Goal: Task Accomplishment & Management: Complete application form

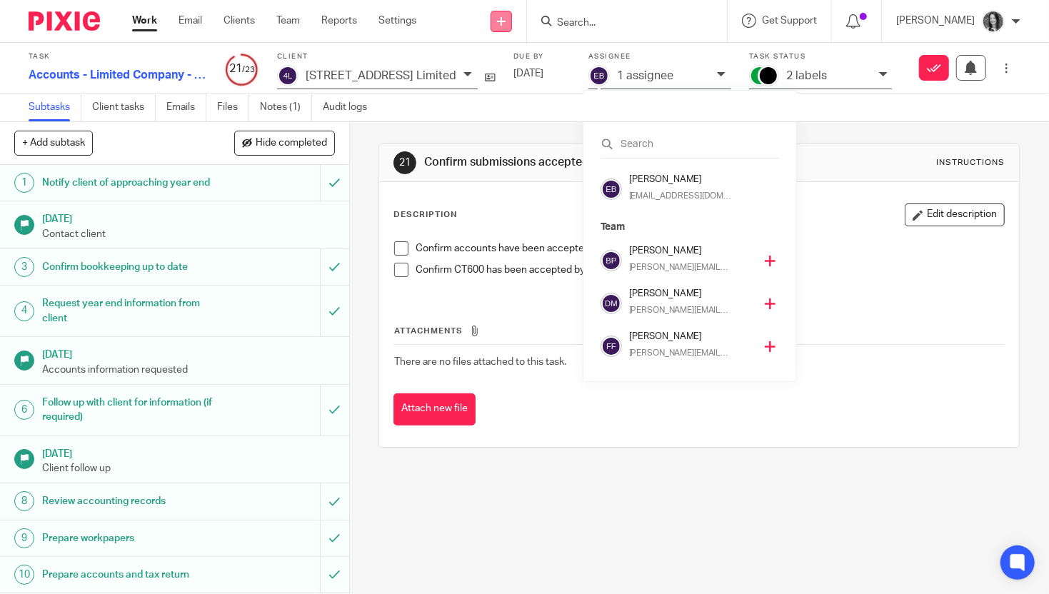
click at [512, 21] on link at bounding box center [501, 21] width 21 height 21
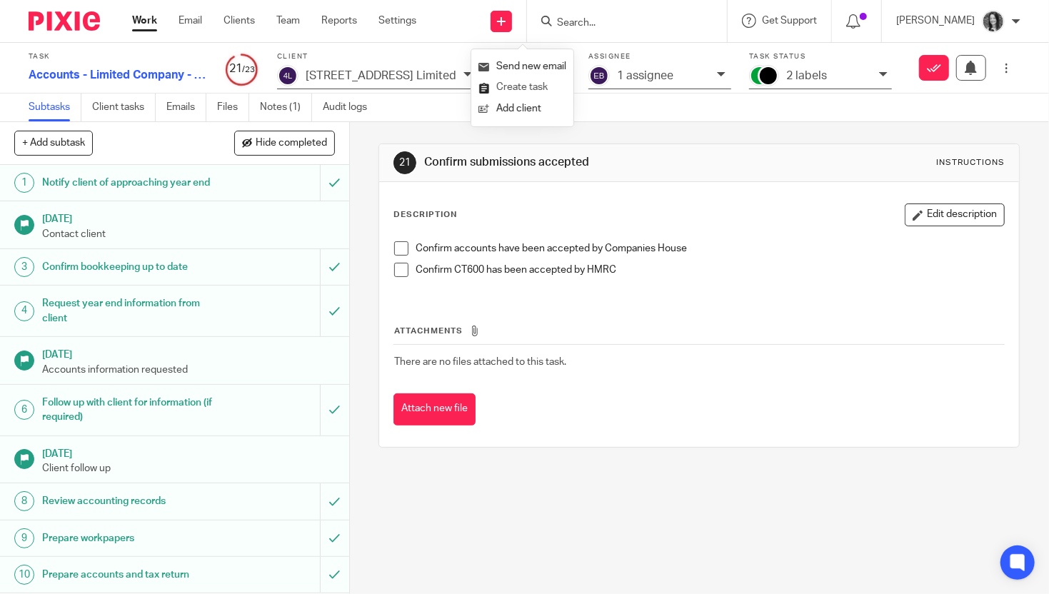
click at [528, 84] on link "Create task" at bounding box center [523, 87] width 88 height 21
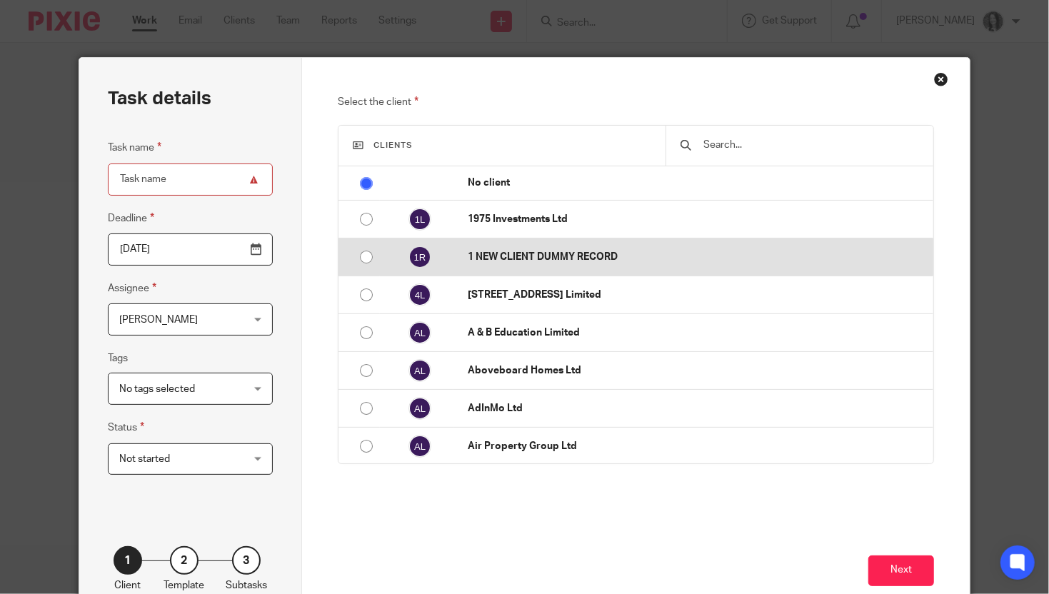
click at [565, 258] on p "1 NEW CLIENT DUMMY RECORD" at bounding box center [697, 257] width 459 height 14
radio input "false"
radio input "true"
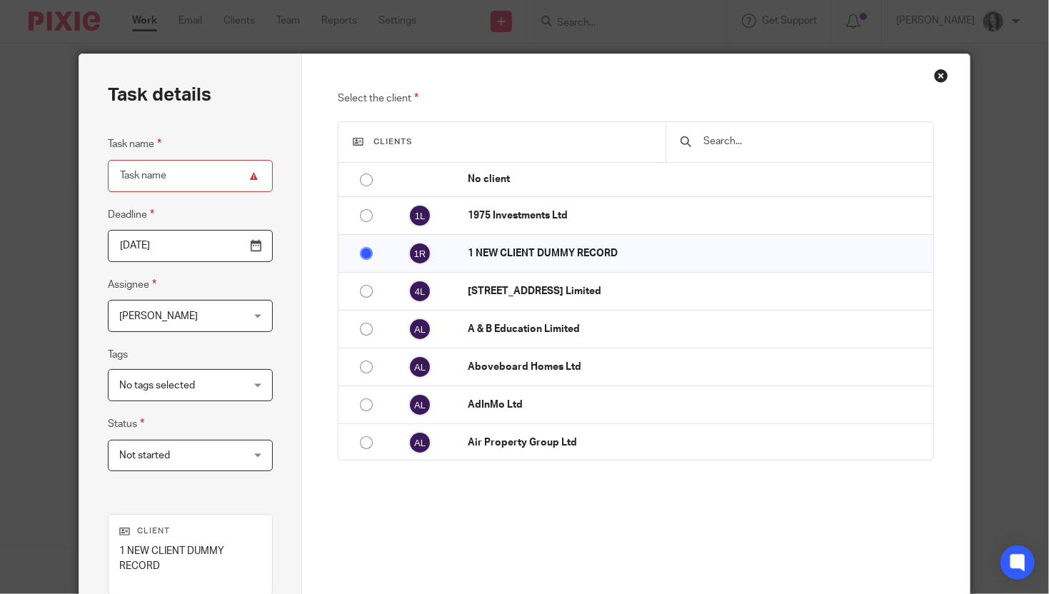
scroll to position [216, 0]
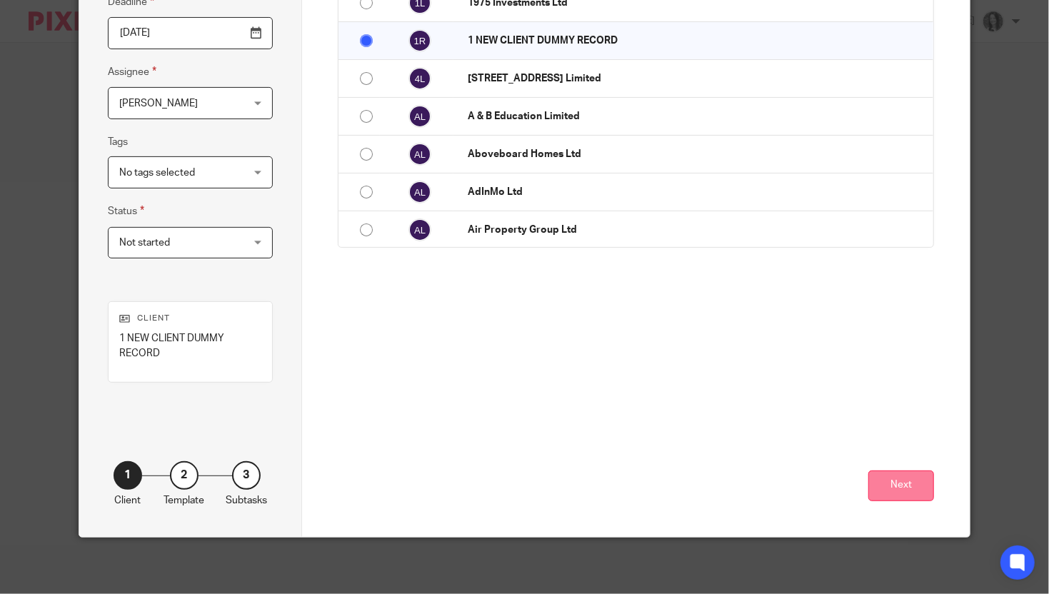
click at [874, 483] on button "Next" at bounding box center [901, 486] width 66 height 31
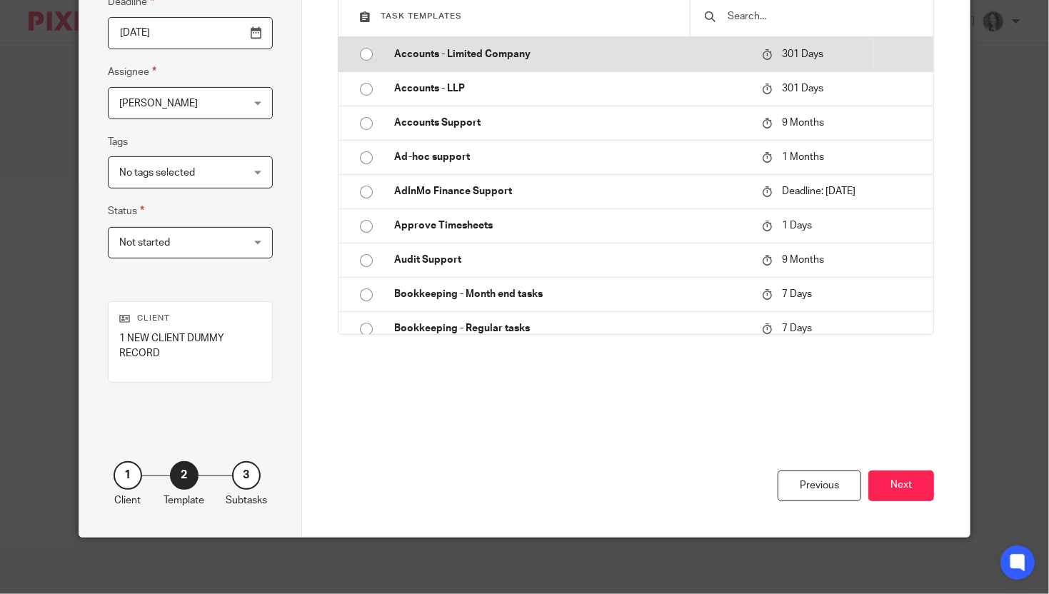
scroll to position [0, 0]
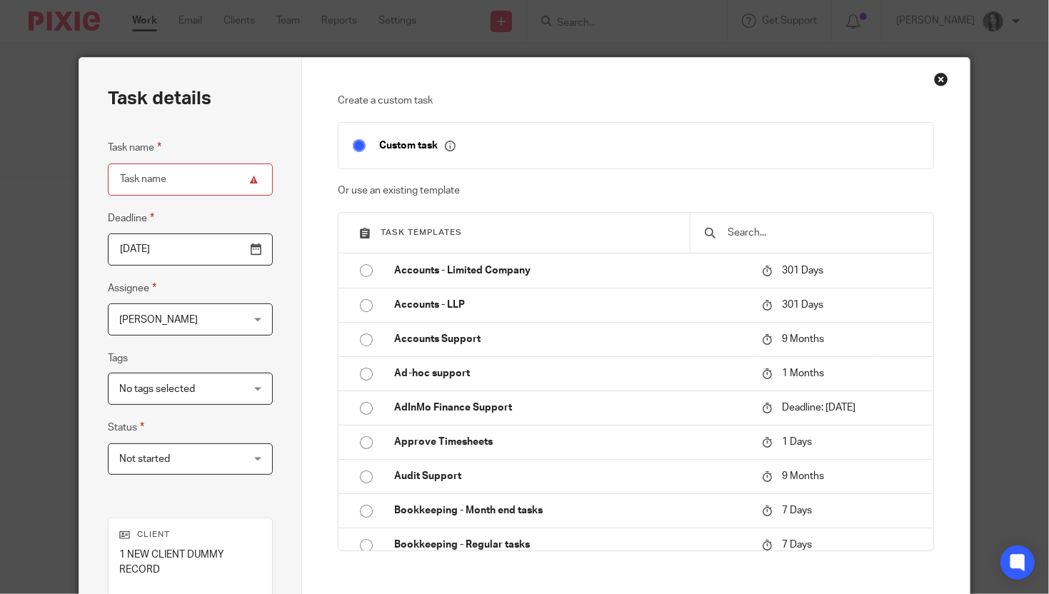
click at [740, 224] on div at bounding box center [811, 233] width 243 height 40
click at [761, 231] on input "text" at bounding box center [822, 233] width 192 height 16
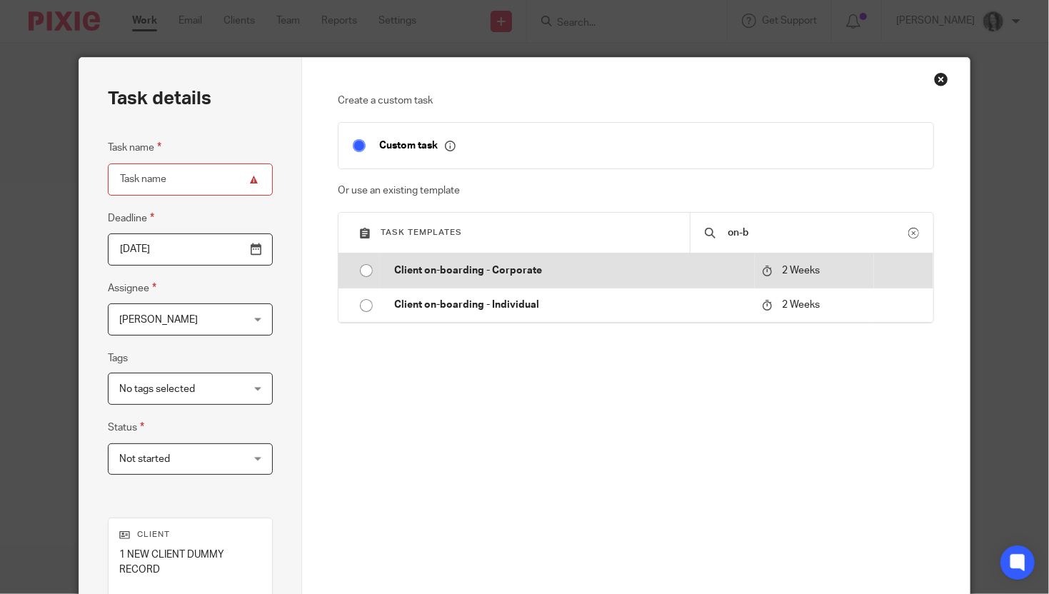
type input "on-b"
click at [360, 271] on input "radio" at bounding box center [366, 270] width 27 height 27
type input "[DATE]"
type input "Client on-boarding - Corporate"
checkbox input "false"
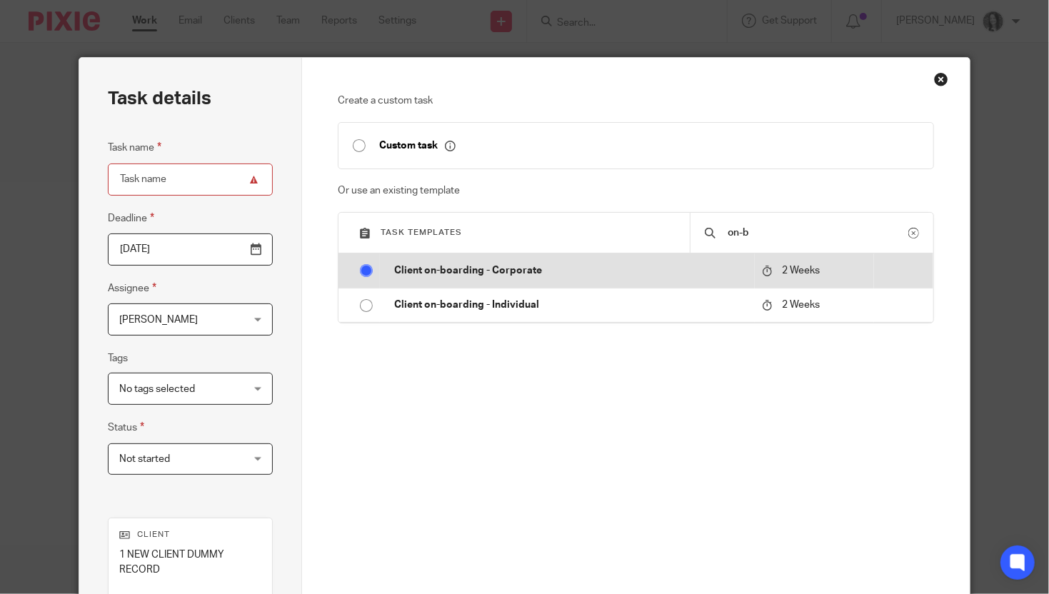
radio input "false"
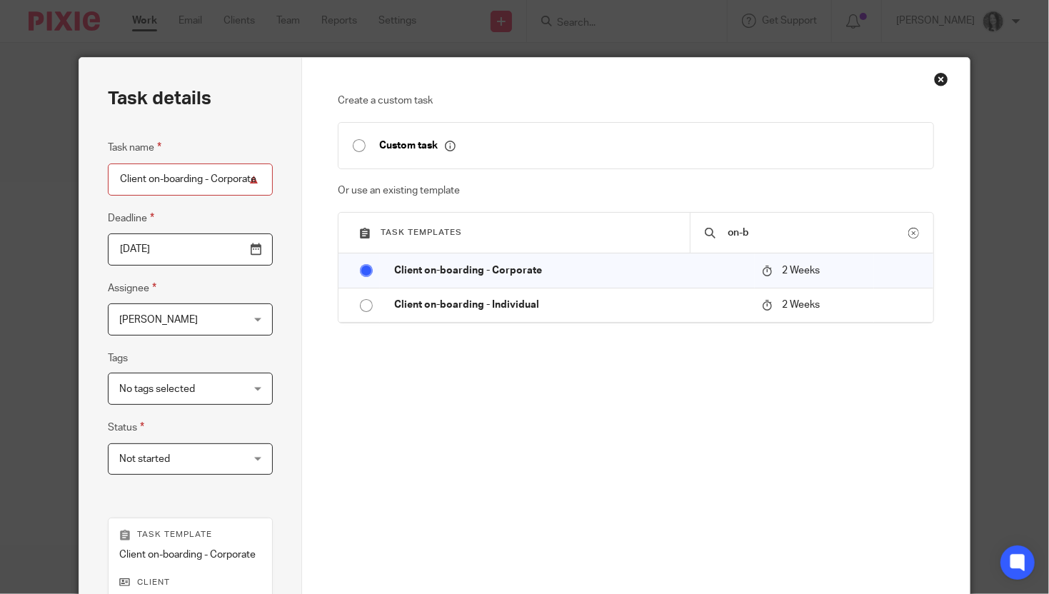
scroll to position [264, 0]
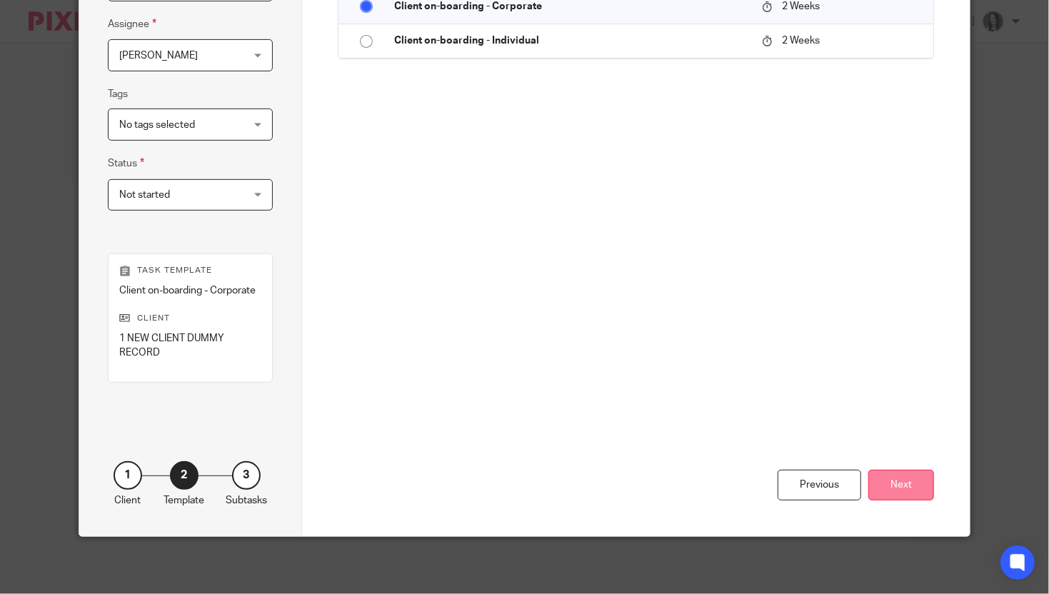
click at [888, 487] on button "Next" at bounding box center [901, 485] width 66 height 31
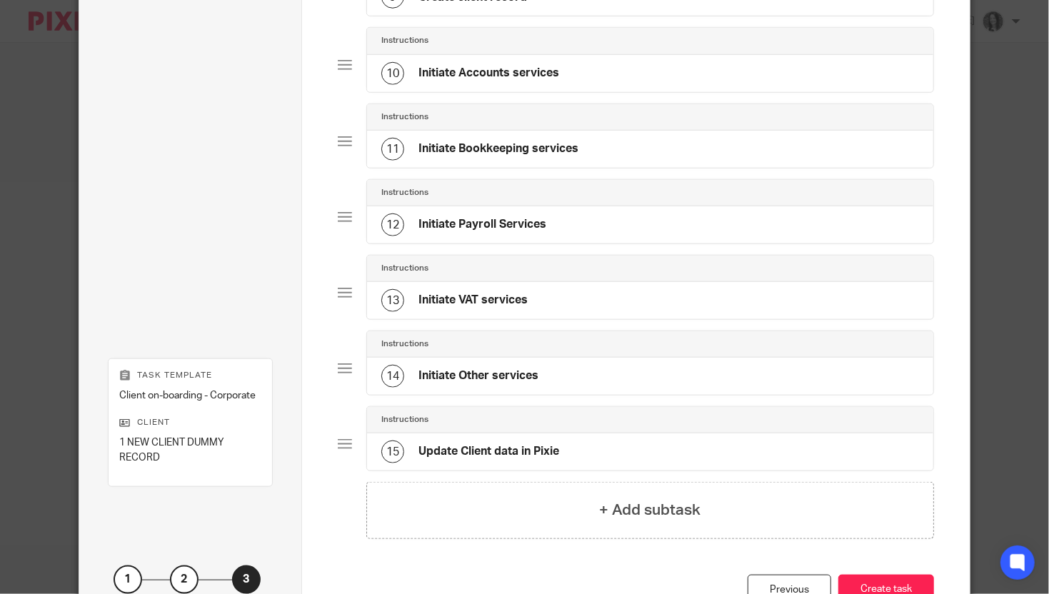
scroll to position [743, 0]
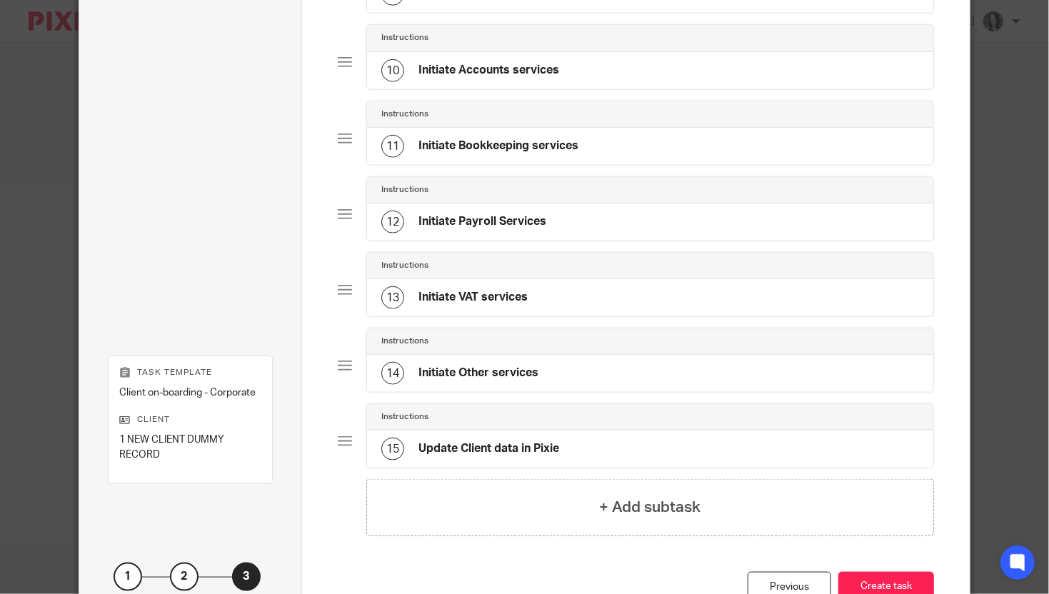
click at [505, 279] on div "Instructions" at bounding box center [650, 266] width 566 height 26
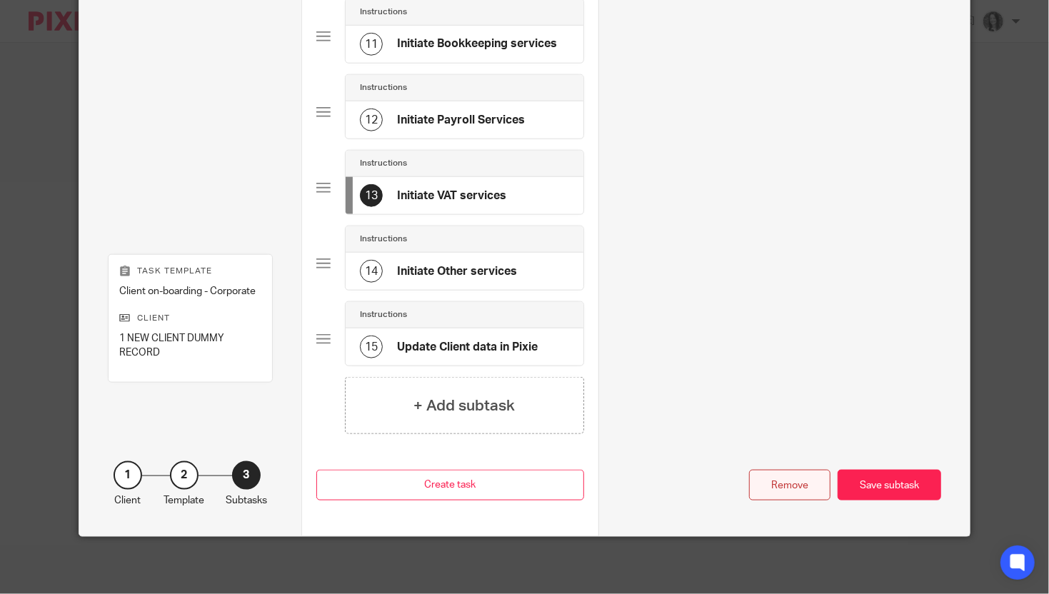
click at [801, 490] on div "Remove" at bounding box center [789, 485] width 81 height 31
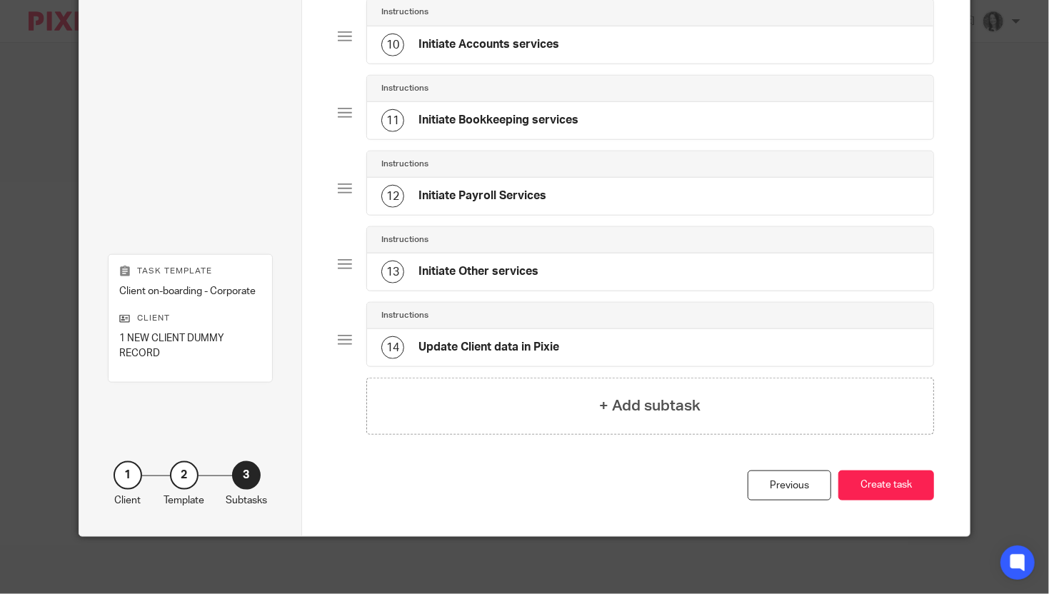
click at [541, 251] on div "Instructions" at bounding box center [650, 240] width 566 height 26
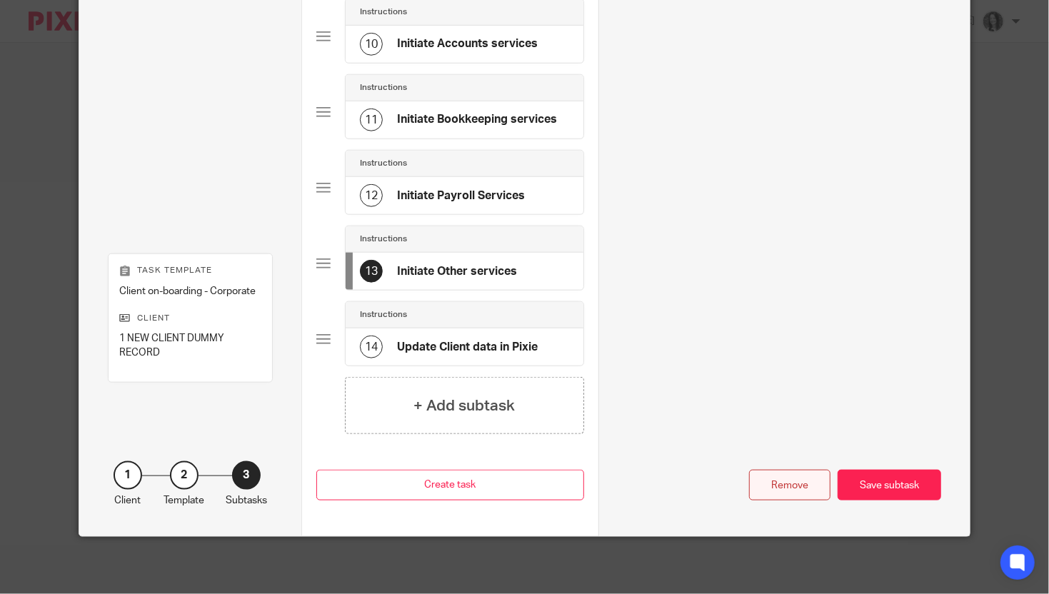
click at [810, 484] on div "Remove" at bounding box center [789, 485] width 81 height 31
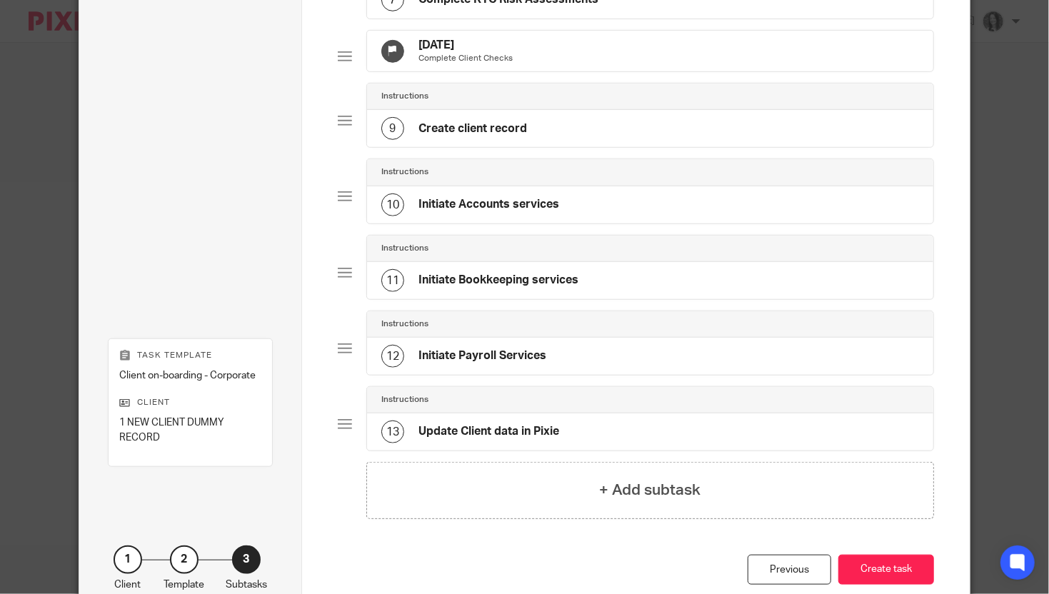
scroll to position [706, 0]
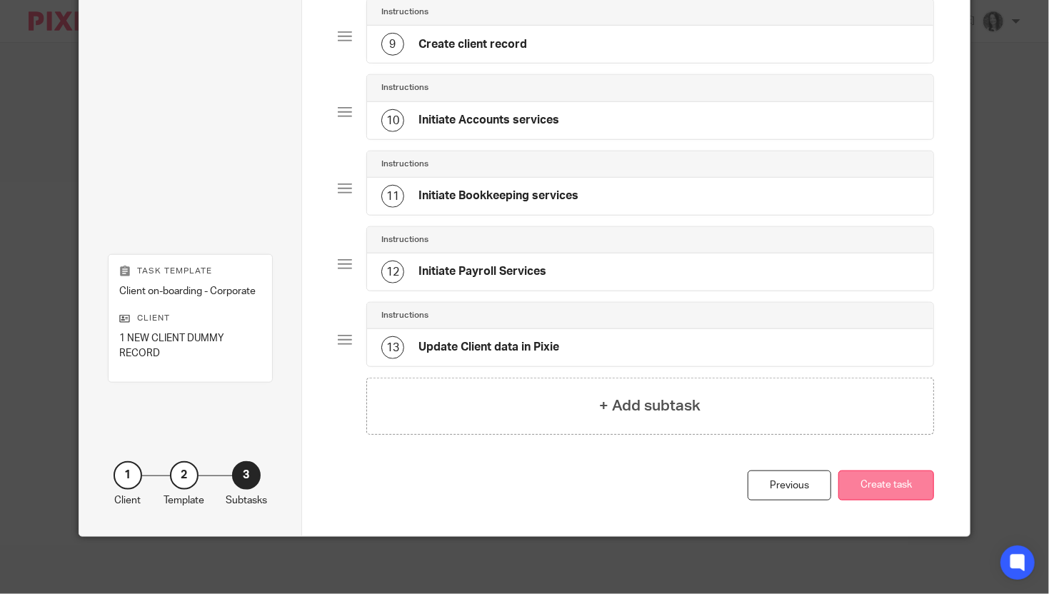
click at [900, 493] on button "Create task" at bounding box center [886, 486] width 96 height 31
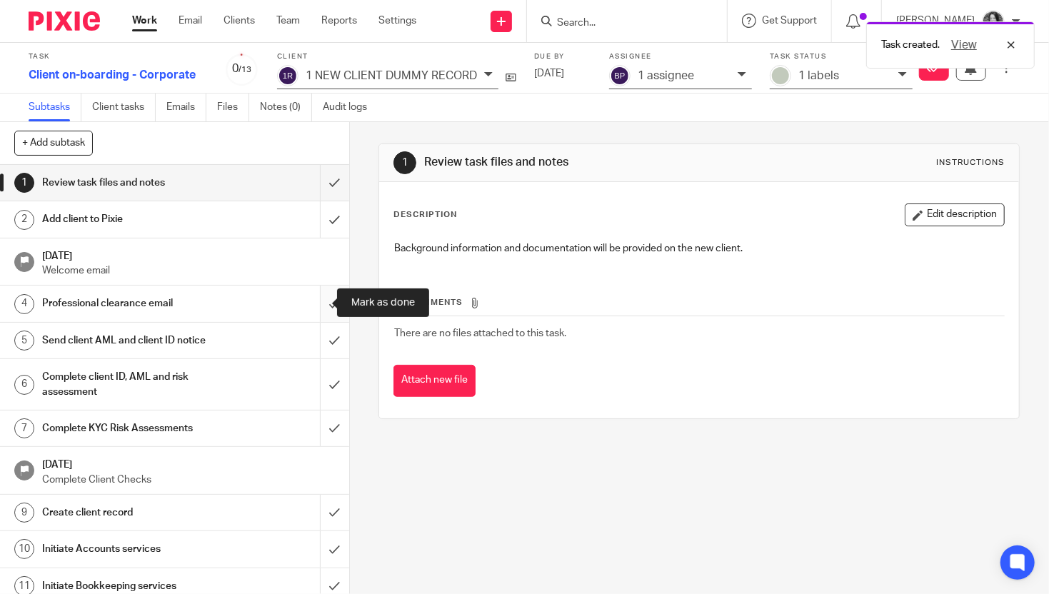
click at [316, 301] on input "submit" at bounding box center [174, 304] width 349 height 36
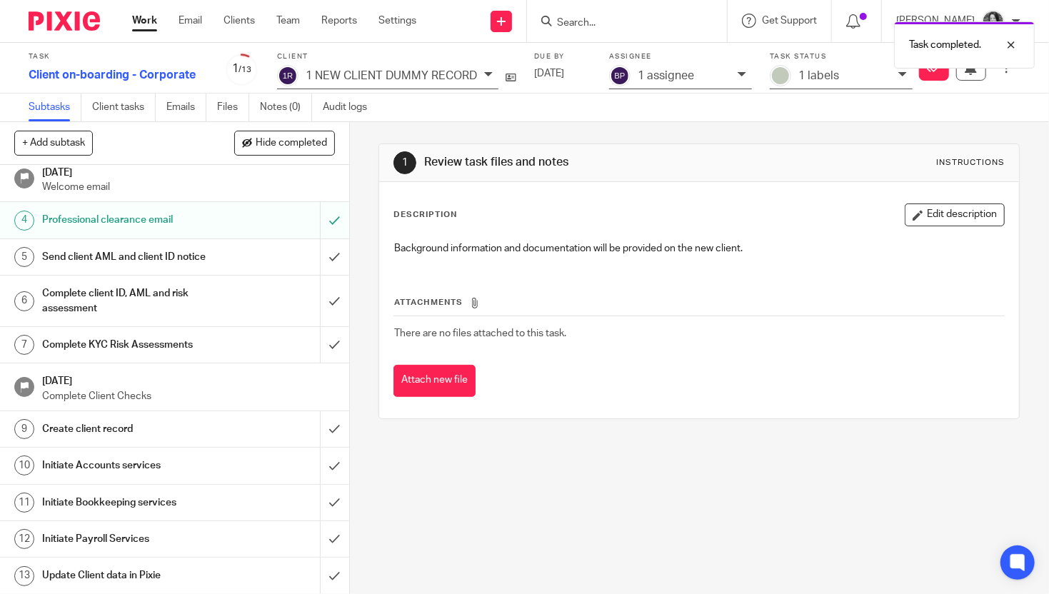
scroll to position [96, 0]
click at [681, 75] on p "1 assignee" at bounding box center [666, 75] width 56 height 13
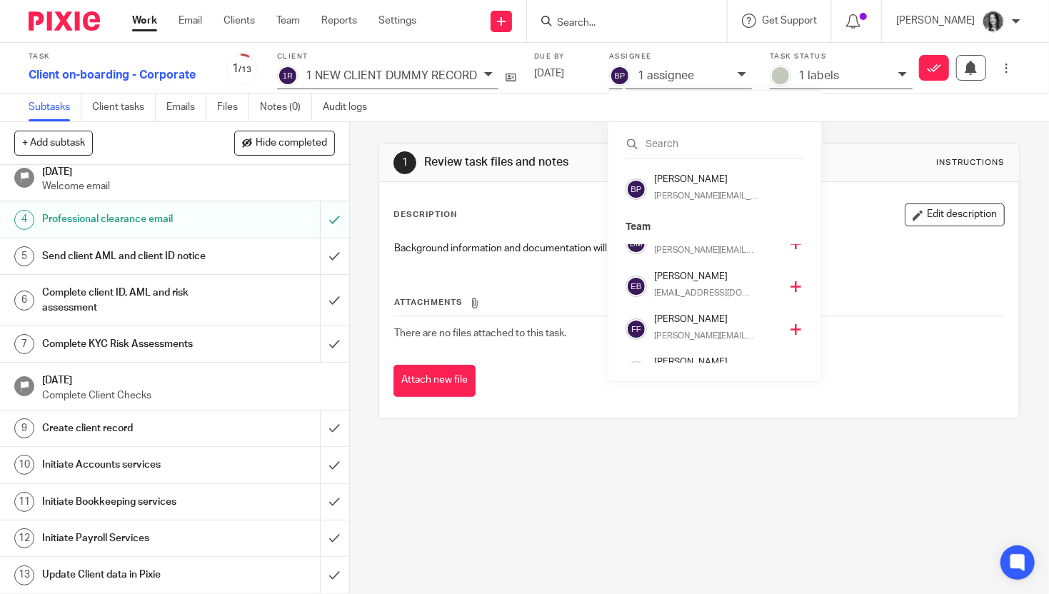
scroll to position [0, 0]
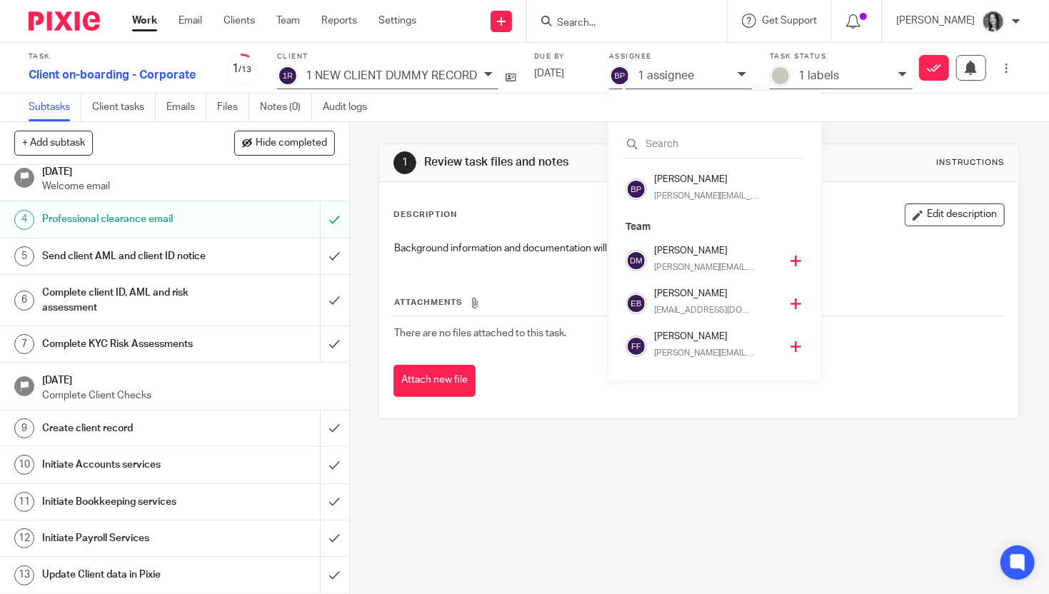
click at [672, 312] on p "elin@sense-ca.co.uk" at bounding box center [704, 310] width 101 height 13
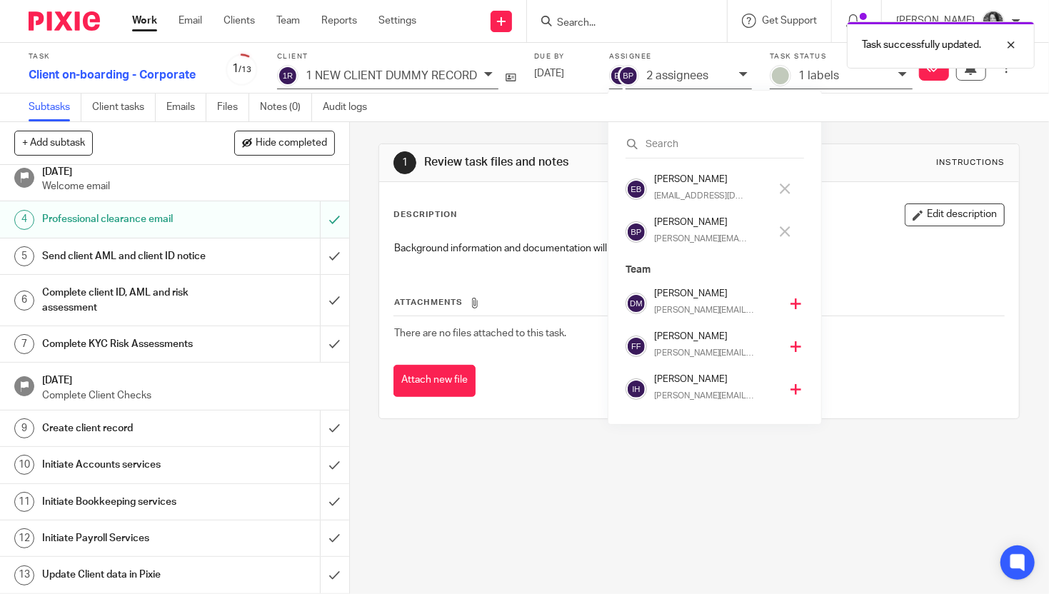
click at [673, 240] on p "brodie@sense-ca.co.uk" at bounding box center [700, 239] width 93 height 13
